Goal: Transaction & Acquisition: Book appointment/travel/reservation

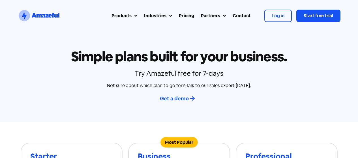
click at [216, 15] on div "Partners" at bounding box center [210, 15] width 19 height 7
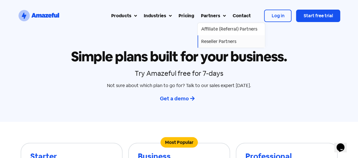
click at [215, 37] on link "Reseller Partners" at bounding box center [231, 41] width 67 height 12
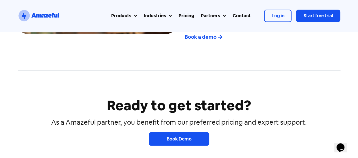
scroll to position [765, 0]
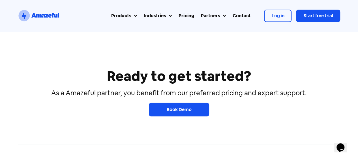
click at [176, 111] on span "Book Demo" at bounding box center [179, 110] width 25 height 6
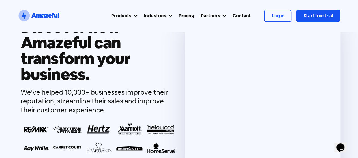
scroll to position [11, 0]
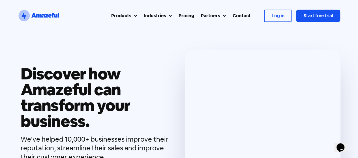
click at [275, 15] on span "Log in" at bounding box center [278, 16] width 13 height 6
